Goal: Task Accomplishment & Management: Manage account settings

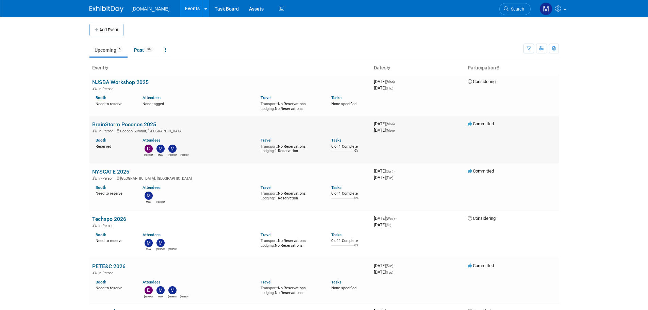
click at [102, 123] on link "BrainStorm Poconos 2025" at bounding box center [124, 124] width 64 height 6
click at [107, 173] on link "NYSCATE 2025" at bounding box center [110, 171] width 37 height 6
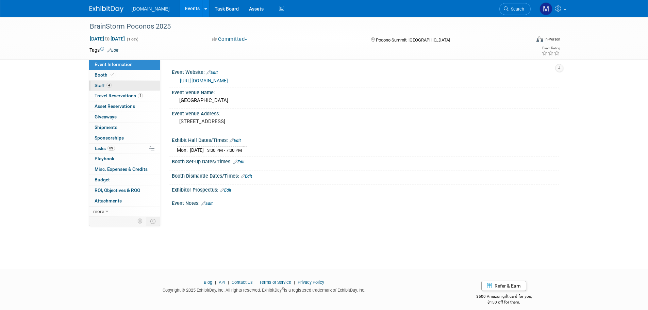
click at [102, 84] on span "Staff 4" at bounding box center [103, 85] width 17 height 5
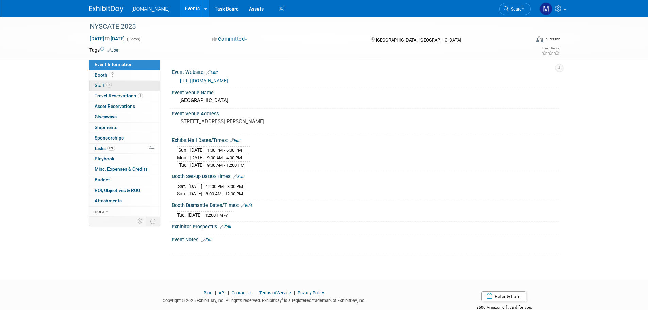
click at [98, 85] on span "Staff 2" at bounding box center [103, 85] width 17 height 5
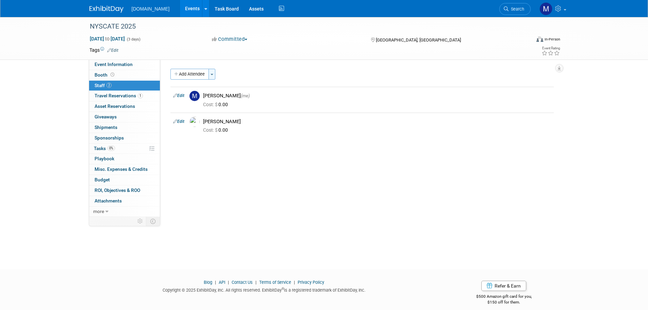
click at [213, 75] on span "button" at bounding box center [211, 74] width 3 height 1
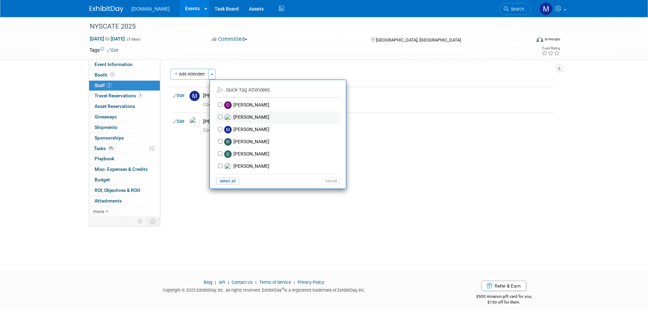
scroll to position [7, 0]
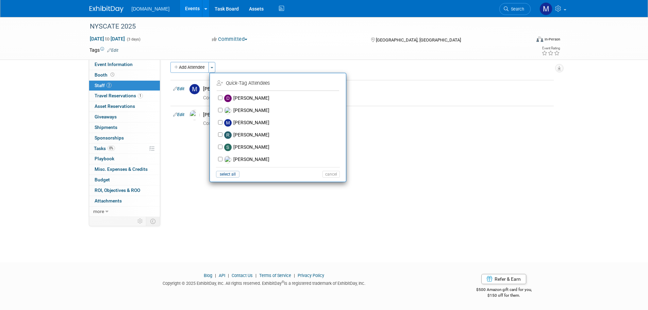
click at [248, 196] on div "Event Website: Edit https://nyscate.org/Default.aspx Event Venue Name: Turning …" at bounding box center [359, 131] width 398 height 157
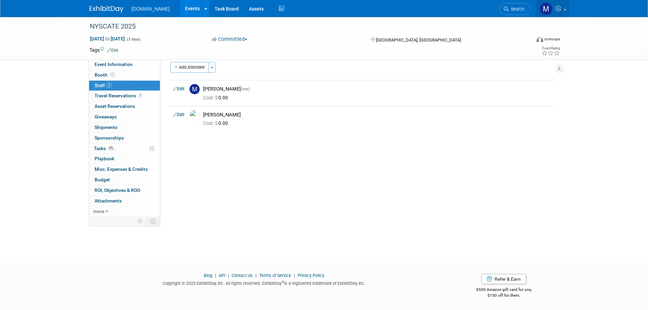
click at [564, 9] on span at bounding box center [564, 9] width 3 height 1
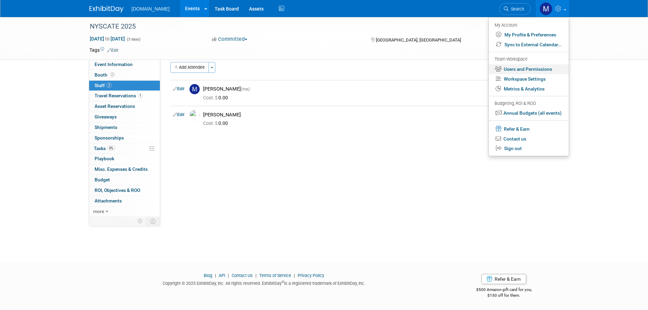
click at [526, 66] on link "Users and Permissions" at bounding box center [529, 69] width 80 height 10
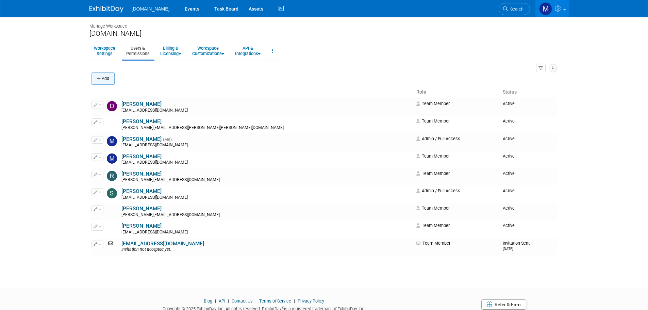
click at [105, 78] on button "Add" at bounding box center [102, 78] width 23 height 12
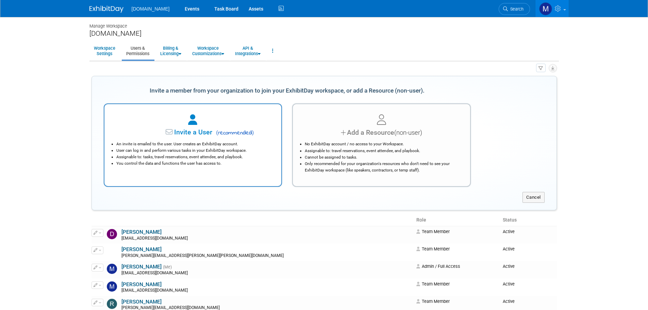
click at [199, 142] on li "An invite is emailed to the user. User creates an ExhibitDay account." at bounding box center [194, 144] width 157 height 6
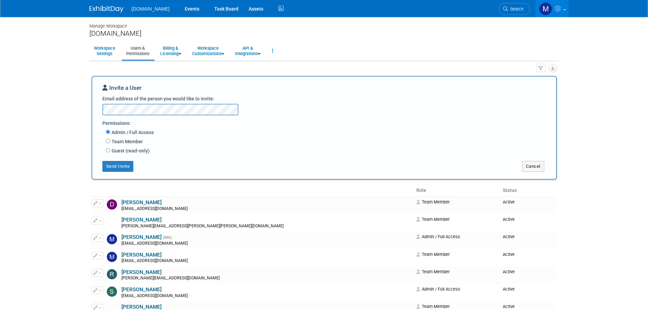
click at [110, 141] on label "Team Member" at bounding box center [126, 141] width 33 height 7
click at [110, 141] on input "Team Member" at bounding box center [108, 141] width 4 height 4
radio input "true"
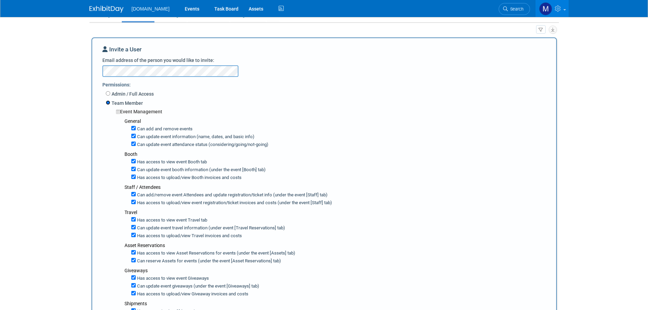
scroll to position [68, 0]
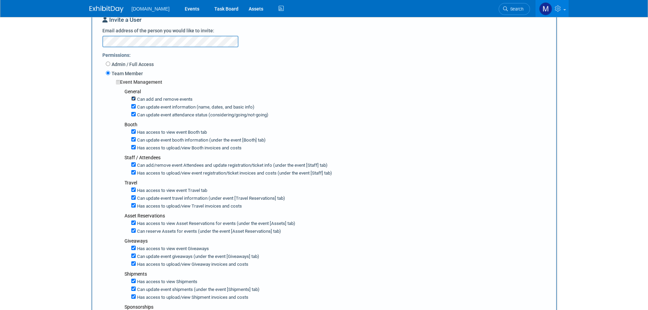
click at [134, 99] on input "Can add and remove events" at bounding box center [133, 98] width 4 height 4
checkbox input "false"
click at [131, 165] on input "Can add/remove event Attendees and update registration/ticket info (under the e…" at bounding box center [133, 164] width 4 height 4
checkbox input "false"
click at [133, 173] on input "Has access to view event registration/ticket invoices and costs (under the even…" at bounding box center [133, 172] width 4 height 4
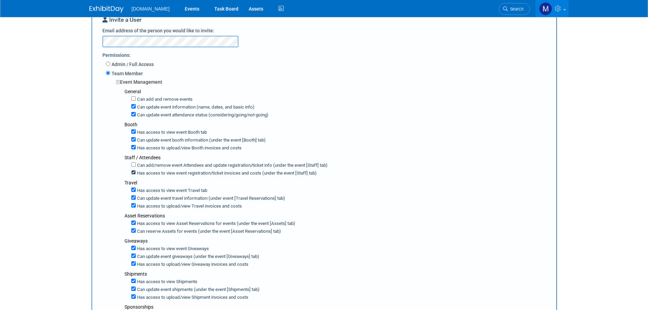
checkbox input "false"
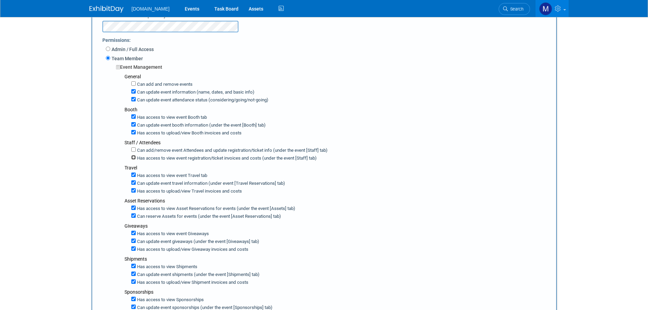
scroll to position [102, 0]
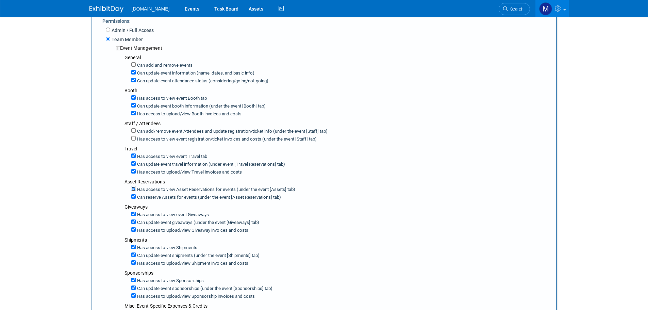
click at [132, 190] on input "Has access to view Asset Reservations for events (under the event [Assets] tab)" at bounding box center [133, 188] width 4 height 4
checkbox input "false"
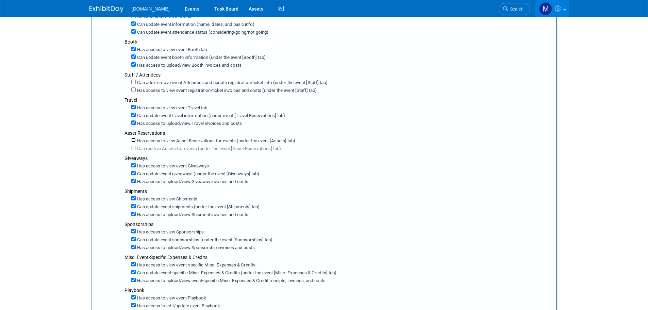
scroll to position [170, 0]
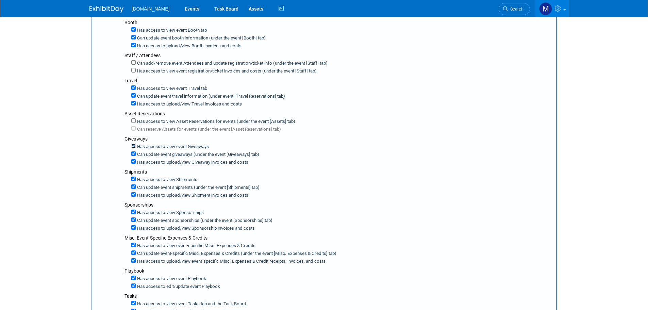
click at [133, 146] on input "Has access to view event Giveaways" at bounding box center [133, 145] width 4 height 4
checkbox input "false"
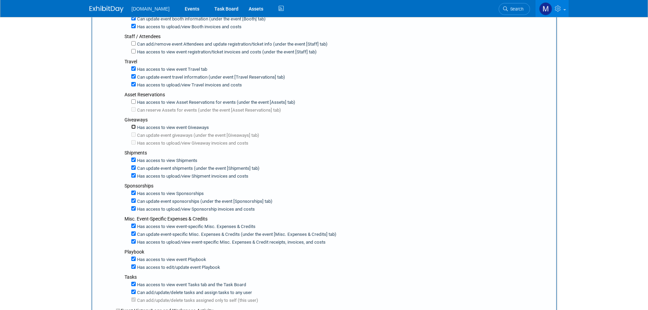
scroll to position [204, 0]
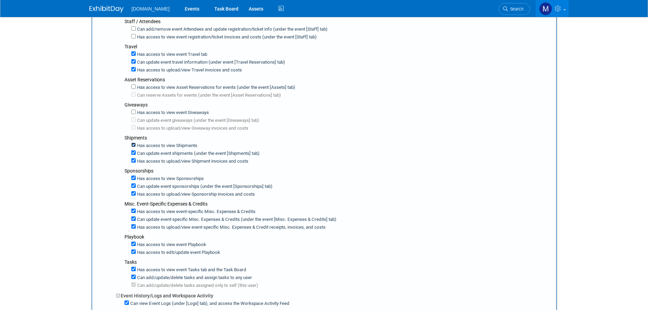
click at [133, 146] on input "Has access to view Shipments" at bounding box center [133, 144] width 4 height 4
checkbox input "false"
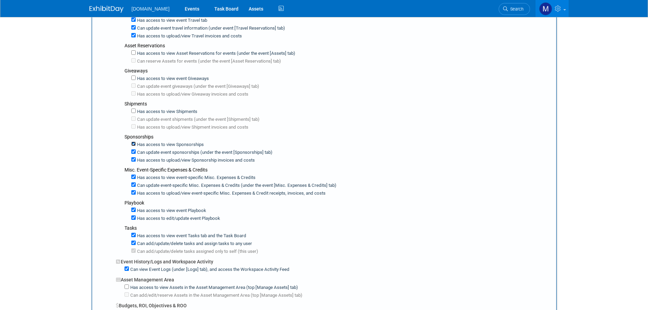
click at [134, 145] on input "Has access to view Sponsorships" at bounding box center [133, 143] width 4 height 4
checkbox input "false"
click at [136, 178] on label "Has access to view event-specific Misc. Expenses & Credits" at bounding box center [196, 177] width 120 height 6
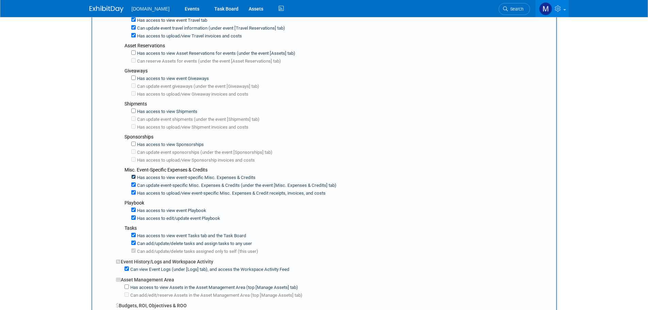
click at [136, 178] on input "Has access to view event-specific Misc. Expenses & Credits" at bounding box center [133, 176] width 4 height 4
checkbox input "false"
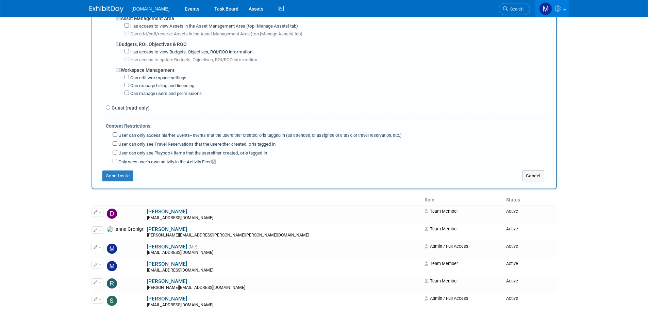
scroll to position [510, 0]
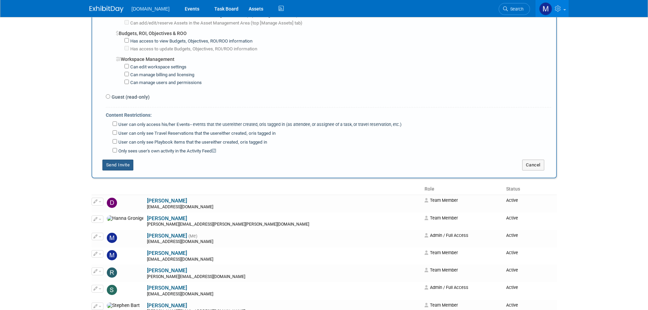
click at [121, 163] on button "Send Invite" at bounding box center [117, 164] width 31 height 11
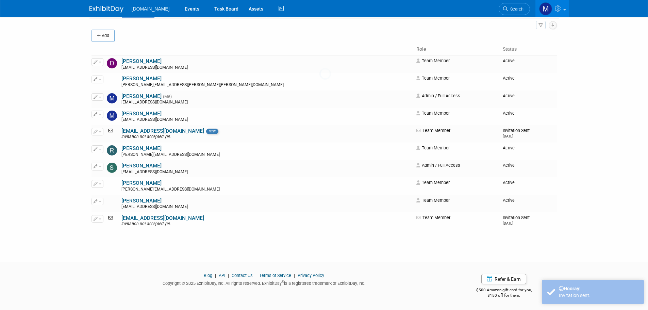
scroll to position [0, 0]
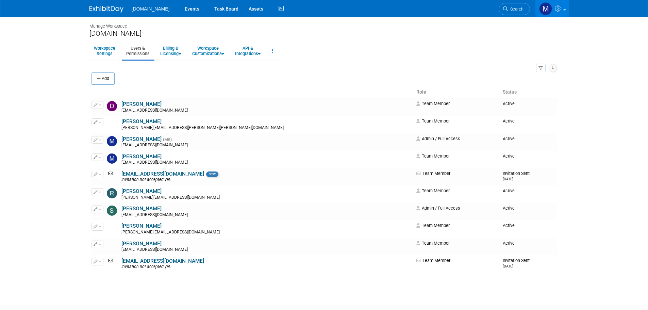
click at [103, 2] on div at bounding box center [110, 6] width 42 height 13
click at [107, 10] on img at bounding box center [106, 9] width 34 height 7
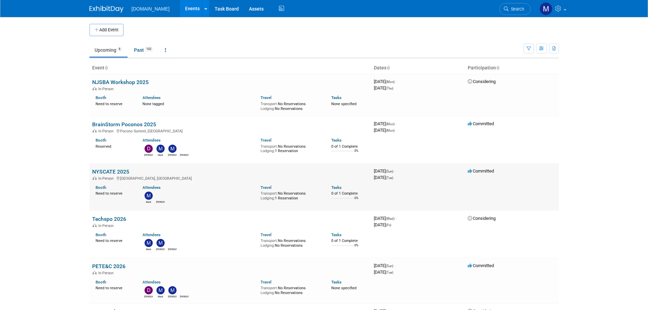
click at [113, 173] on link "NYSCATE 2025" at bounding box center [110, 171] width 37 height 6
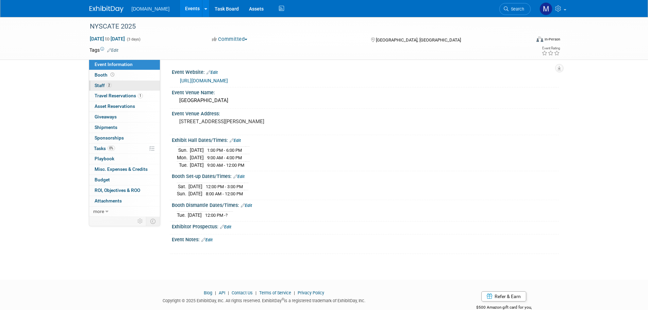
click at [101, 85] on span "Staff 2" at bounding box center [103, 85] width 17 height 5
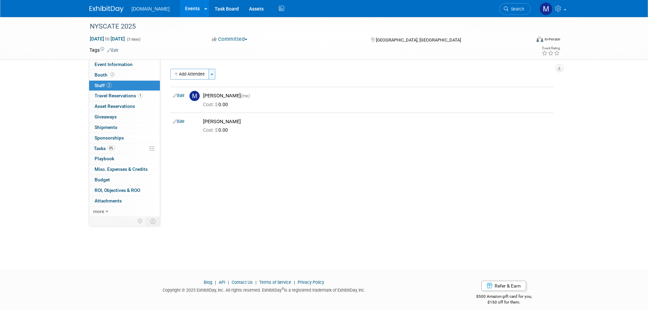
click at [213, 73] on button "Toggle Dropdown" at bounding box center [211, 74] width 7 height 11
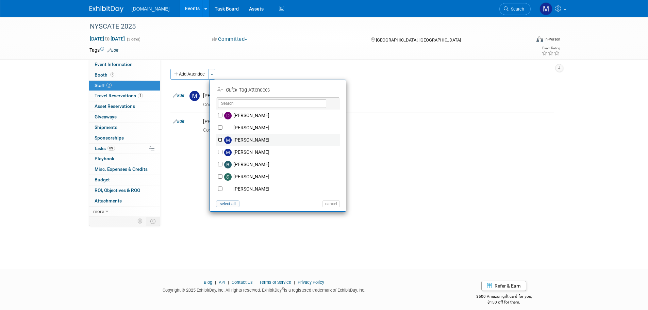
click at [220, 138] on input "Mark Triftshauser" at bounding box center [220, 139] width 4 height 4
checkbox input "true"
click at [326, 91] on button "Apply" at bounding box center [328, 90] width 21 height 10
